Goal: Information Seeking & Learning: Learn about a topic

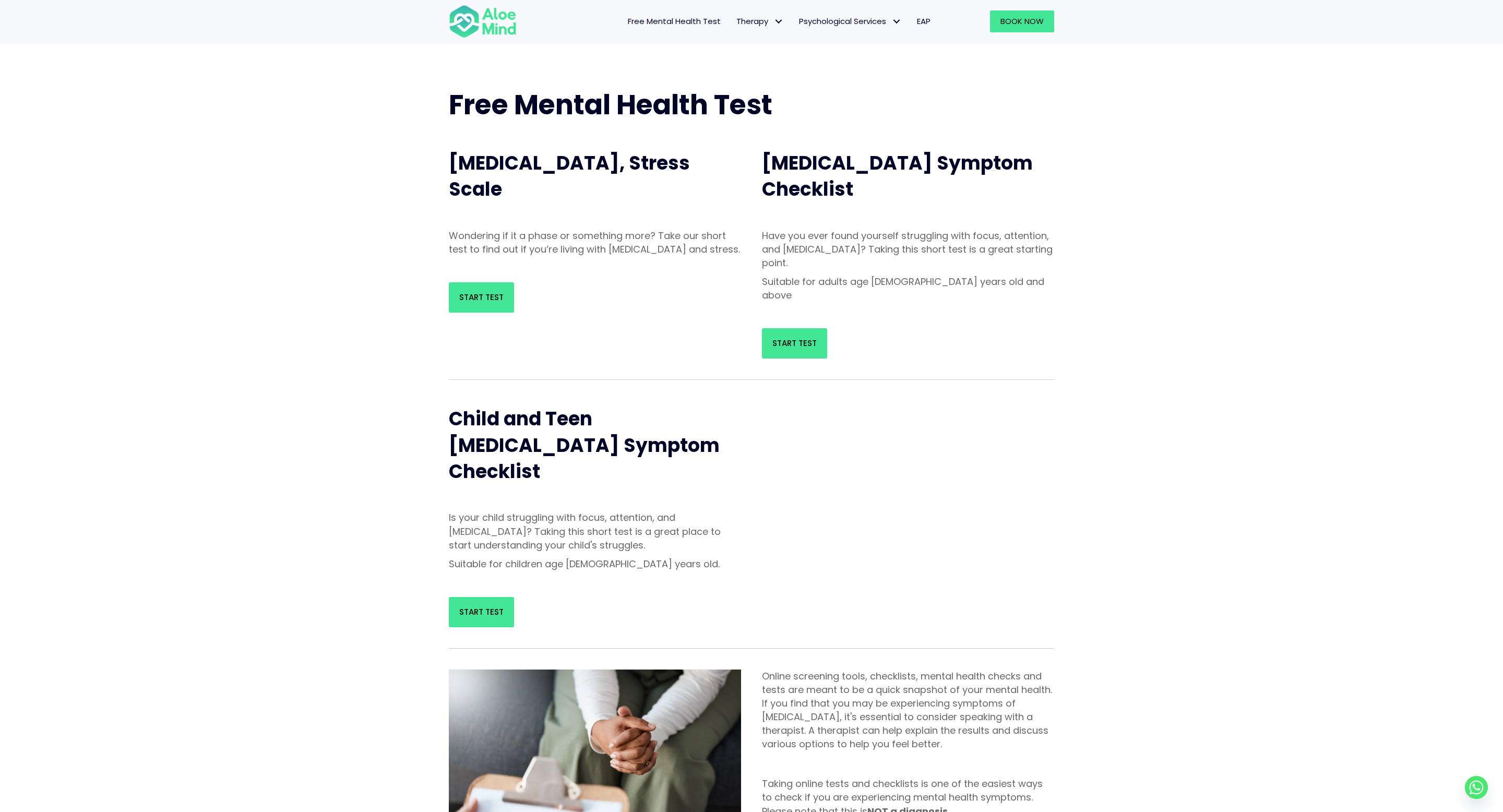
scroll to position [32, 0]
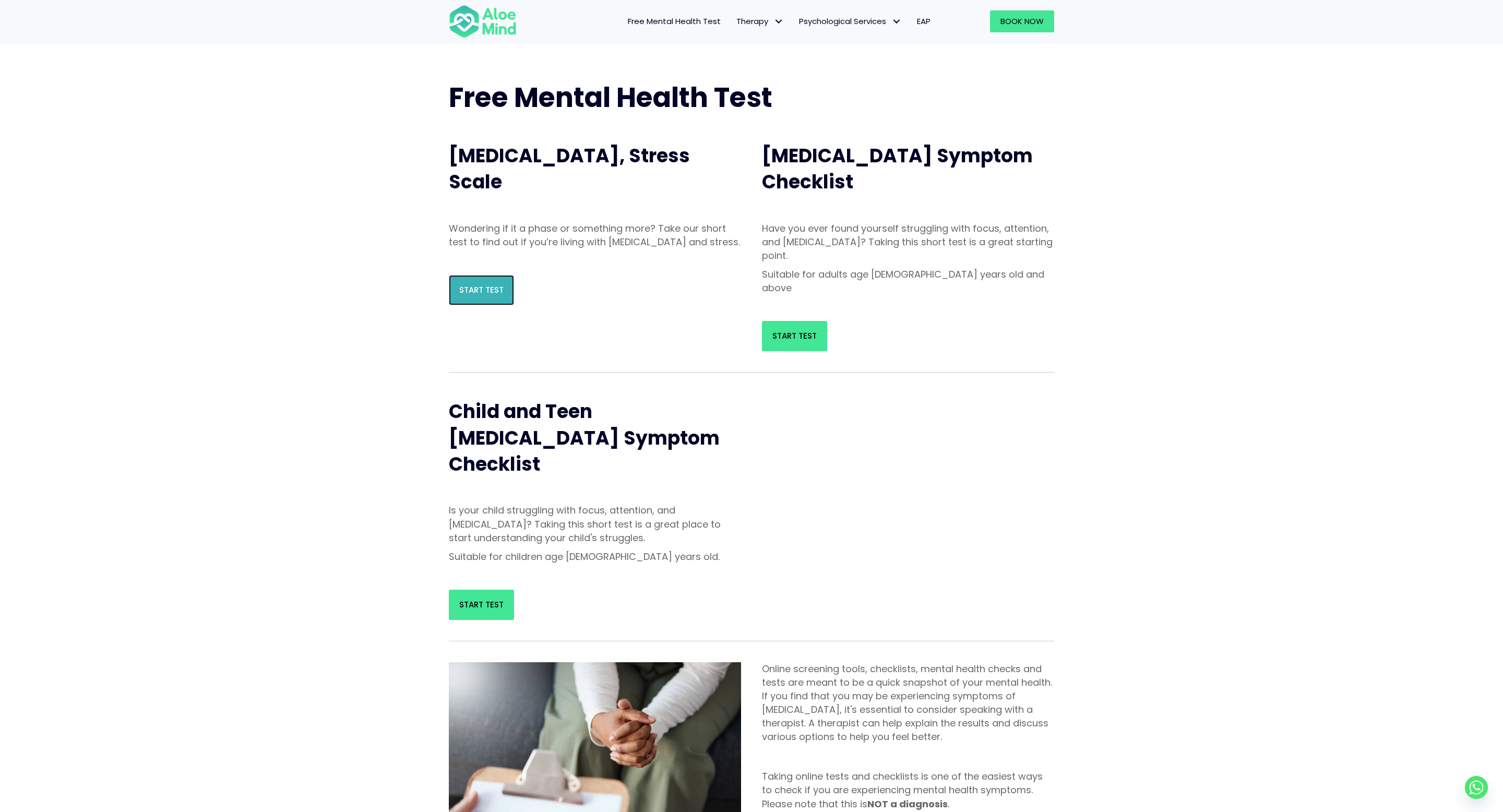
click at [513, 305] on link "Start Test" at bounding box center [481, 290] width 65 height 30
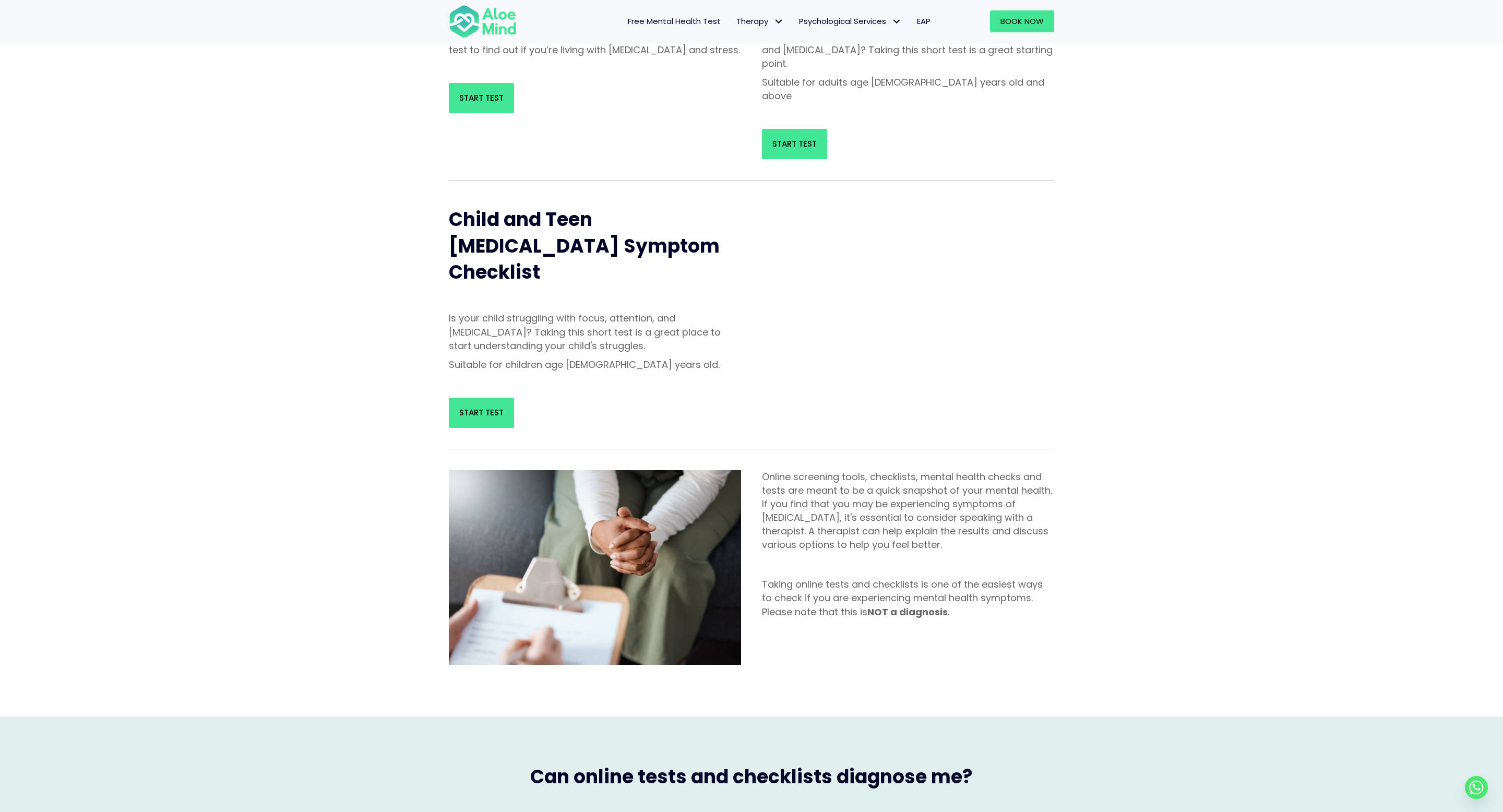
scroll to position [822, 0]
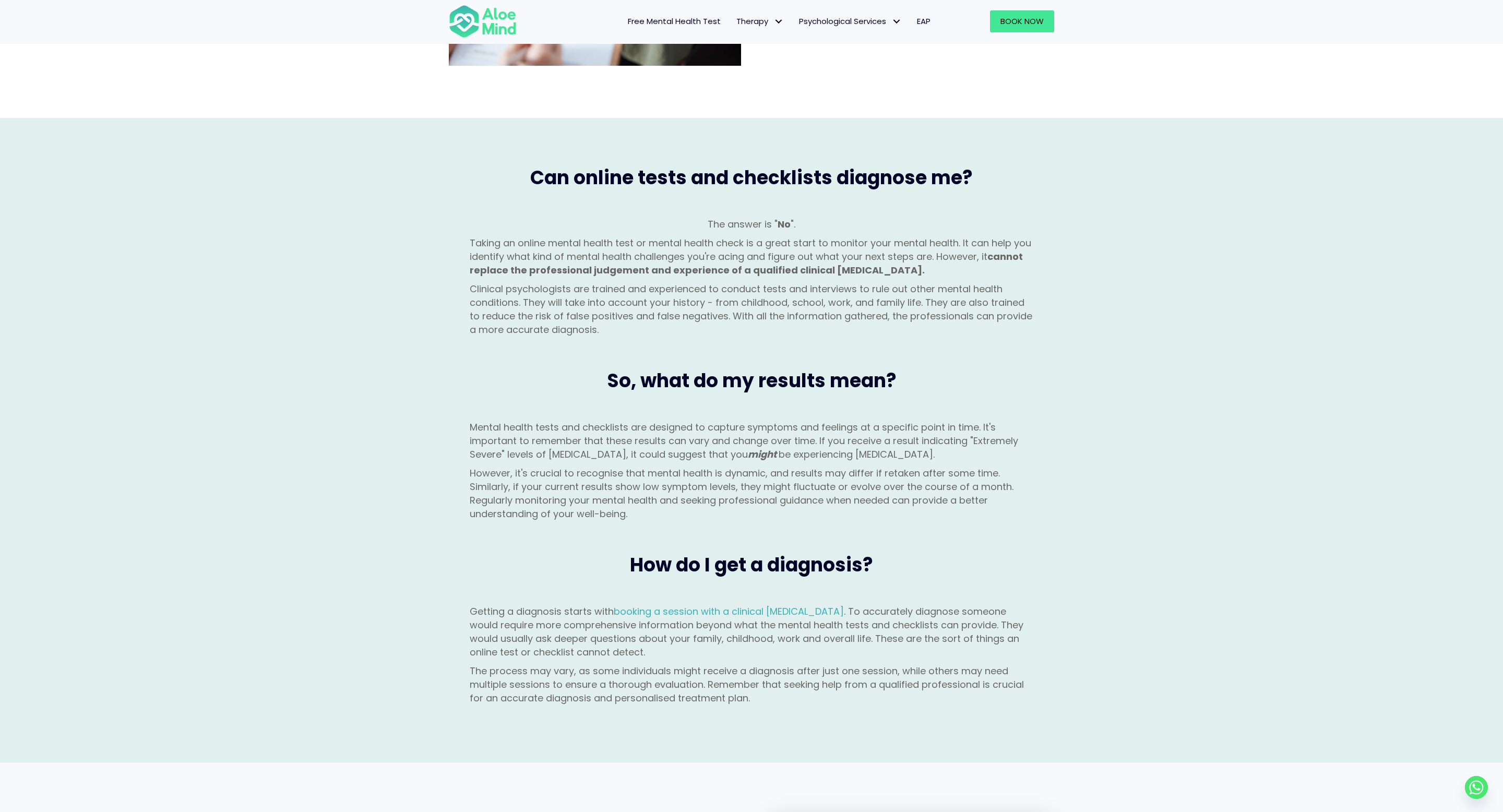
click at [760, 226] on div "The answer is " No ". Taking an online mental health test or mental health chec…" at bounding box center [752, 277] width 564 height 120
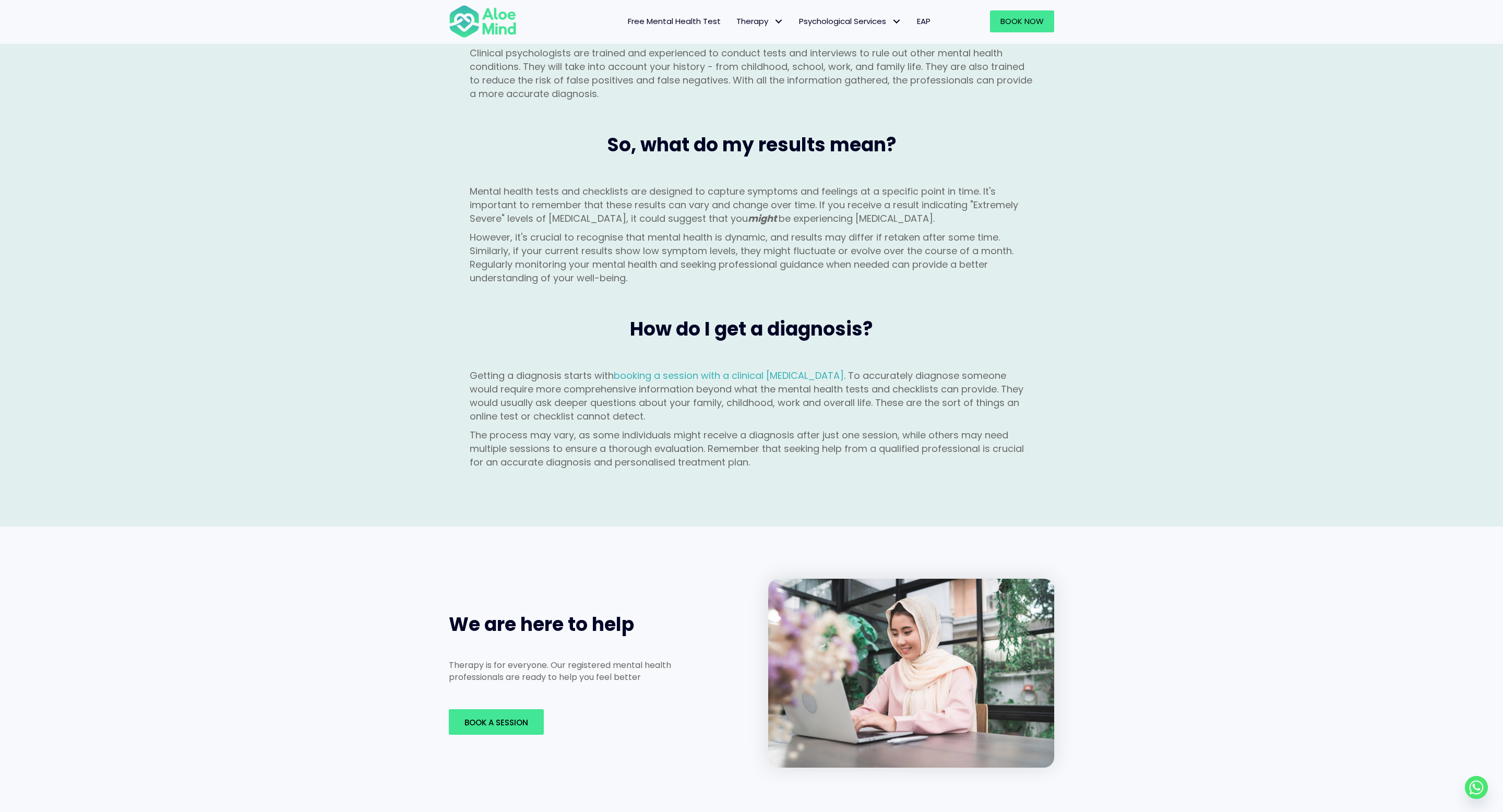
scroll to position [996, 0]
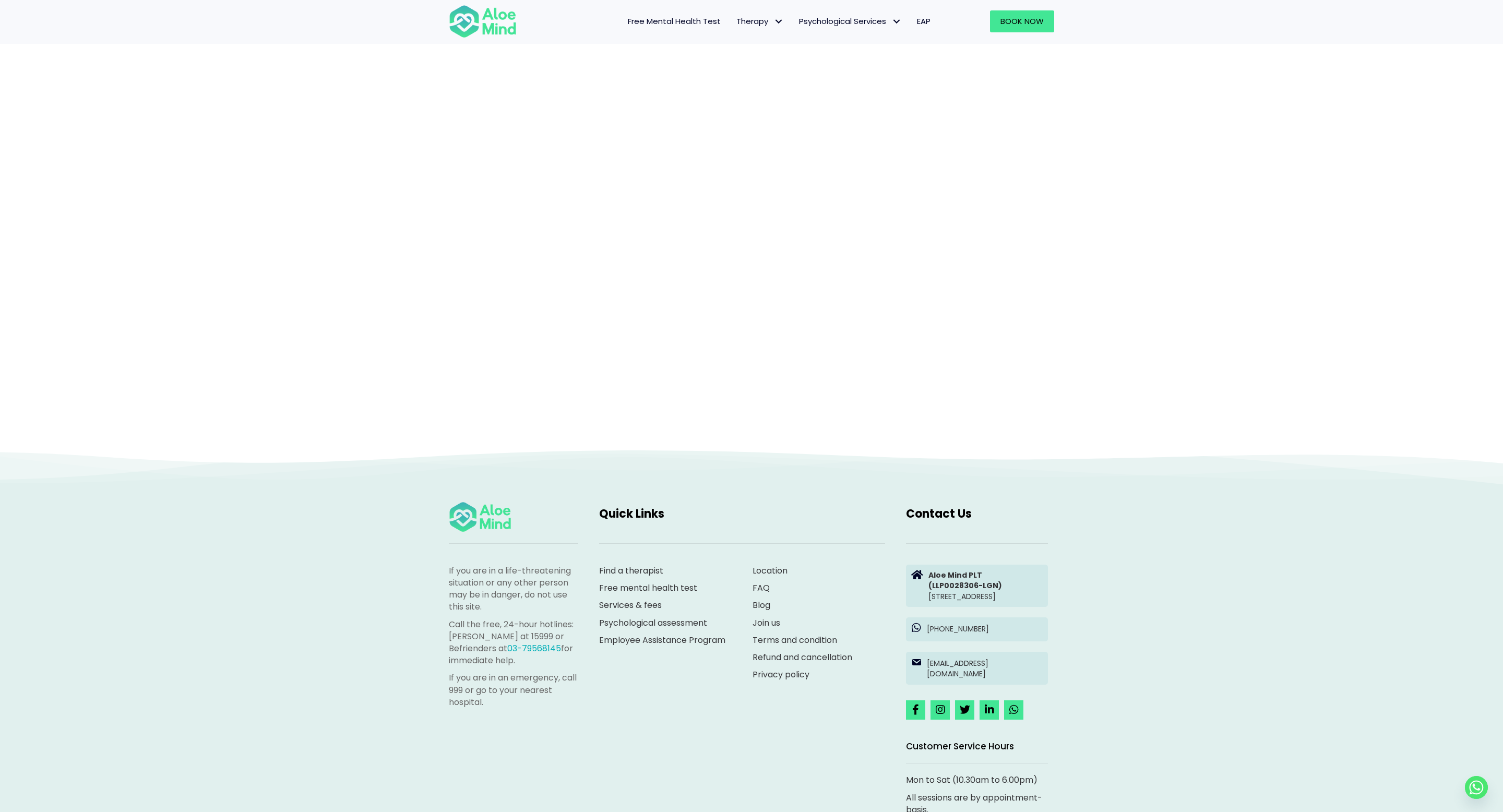
scroll to position [79, 0]
